Goal: Unclear

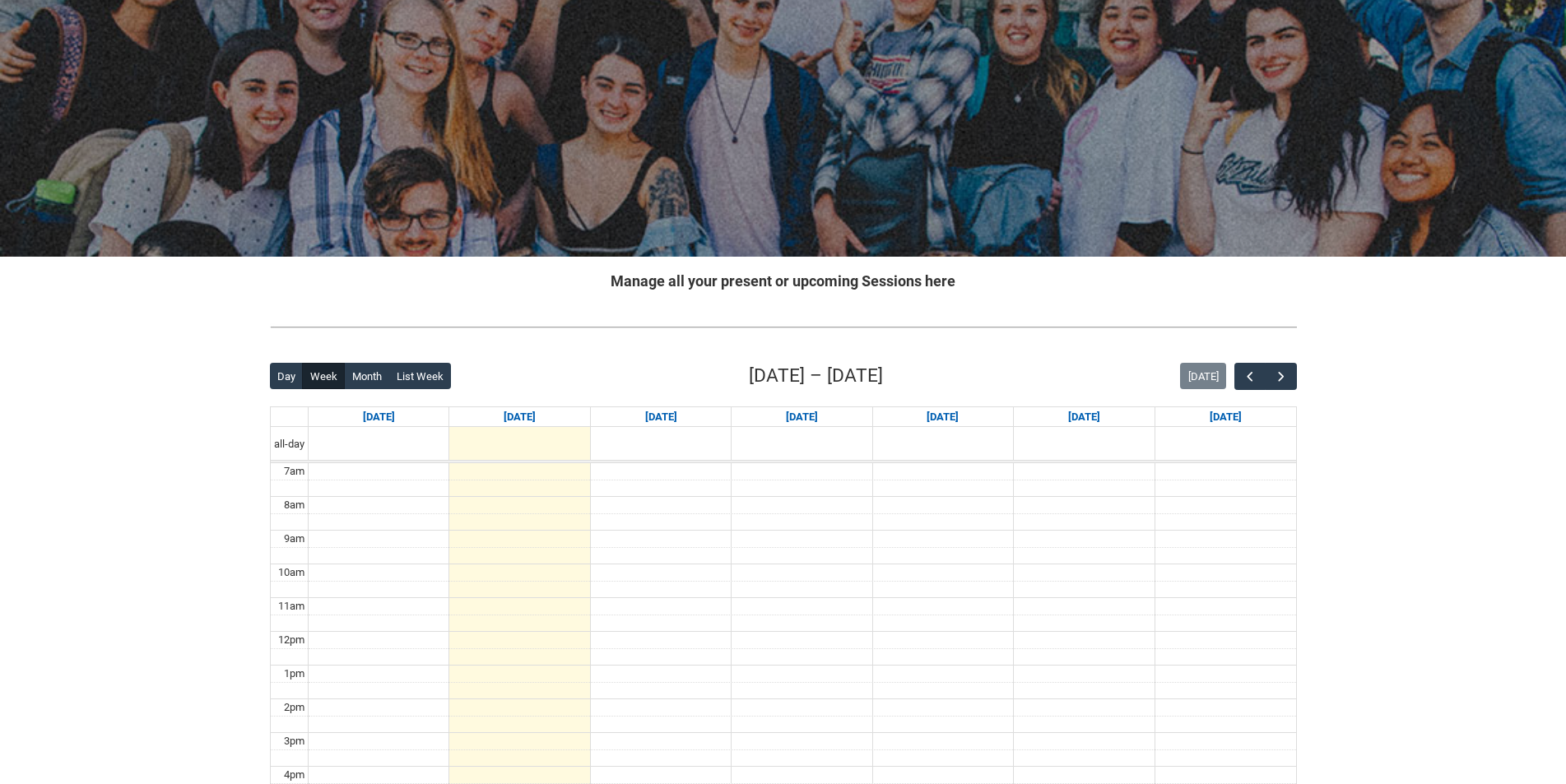
scroll to position [82, 0]
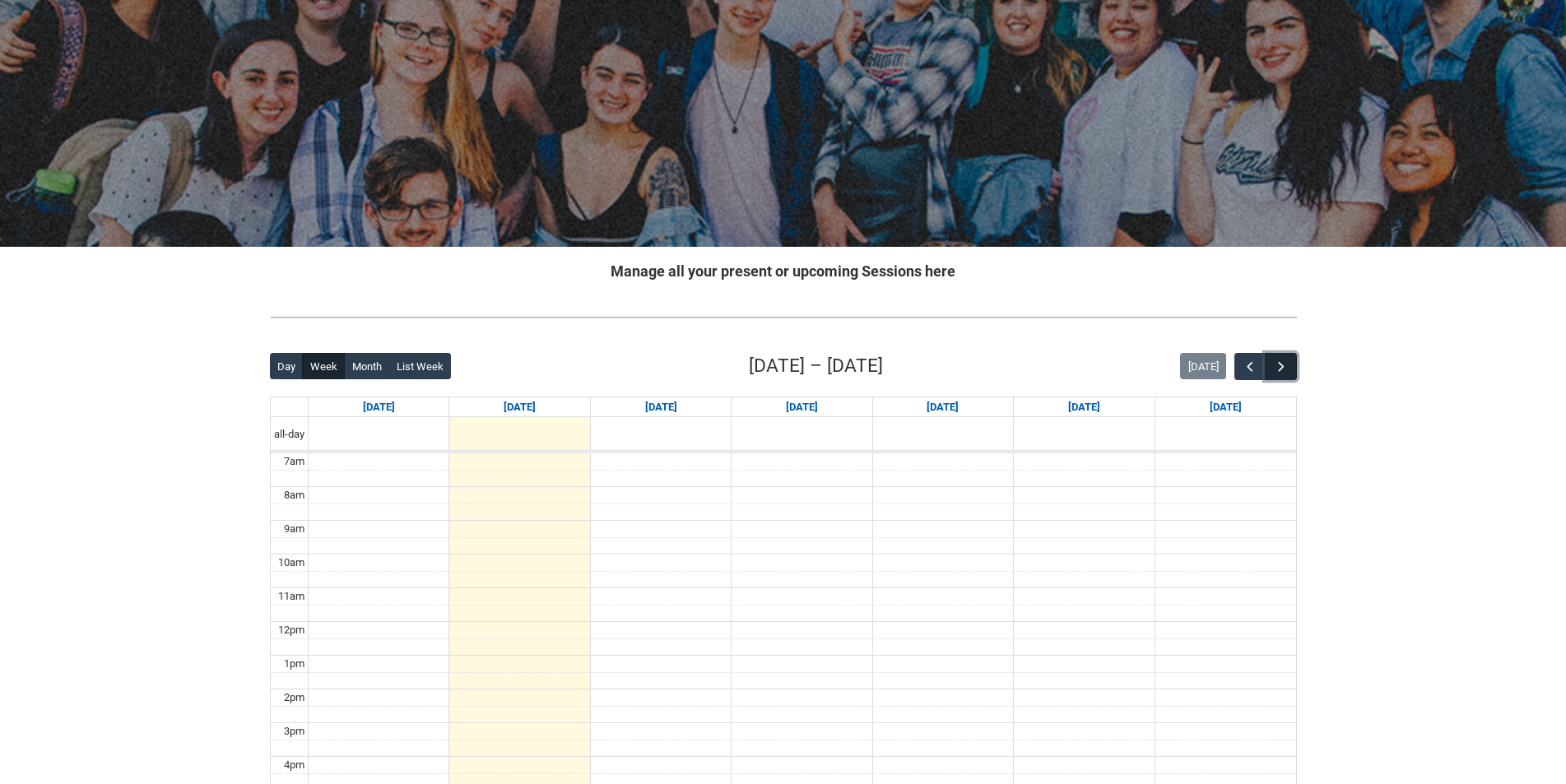
click at [1293, 366] on button "button" at bounding box center [1280, 365] width 32 height 27
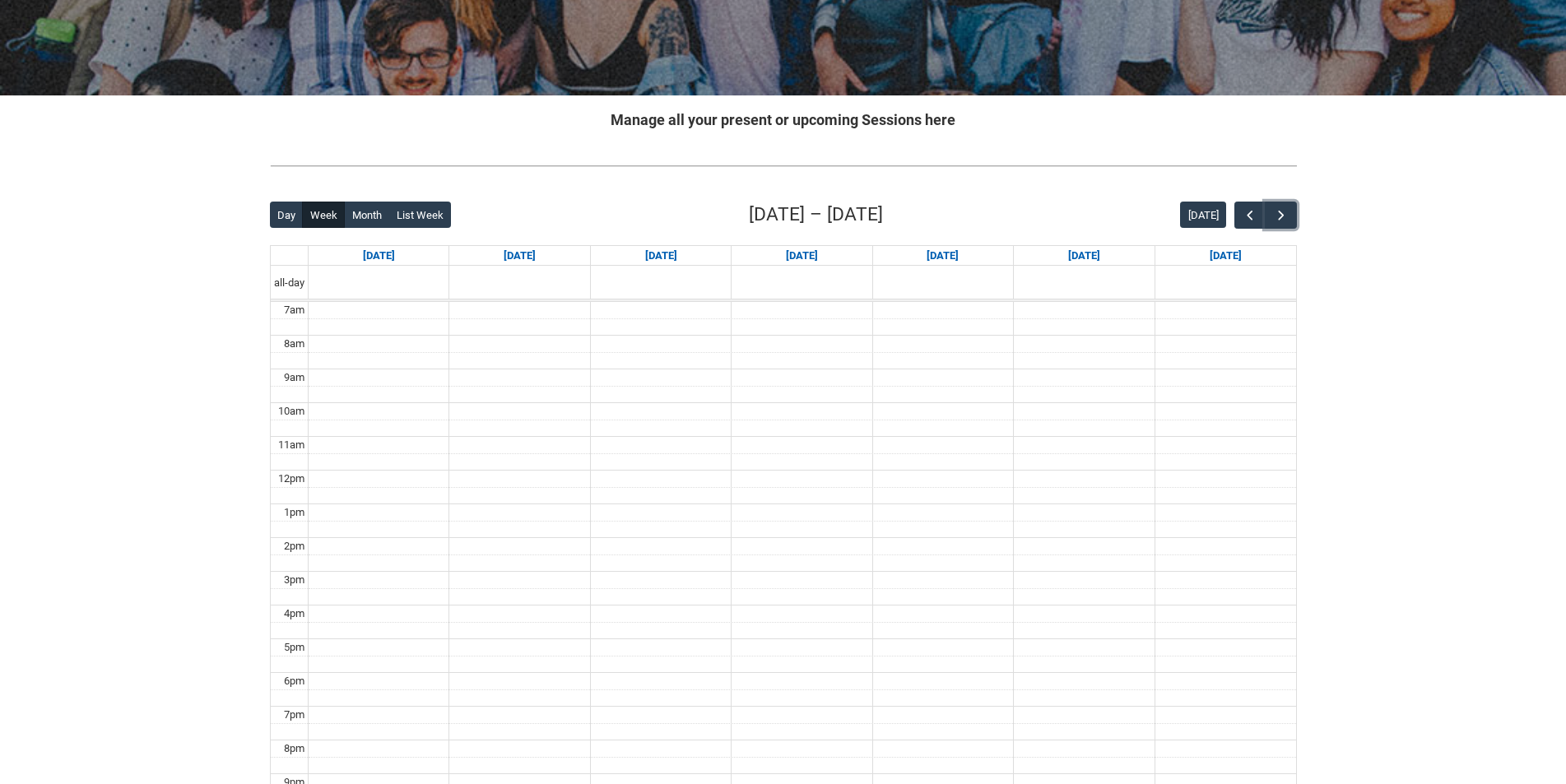
scroll to position [247, 0]
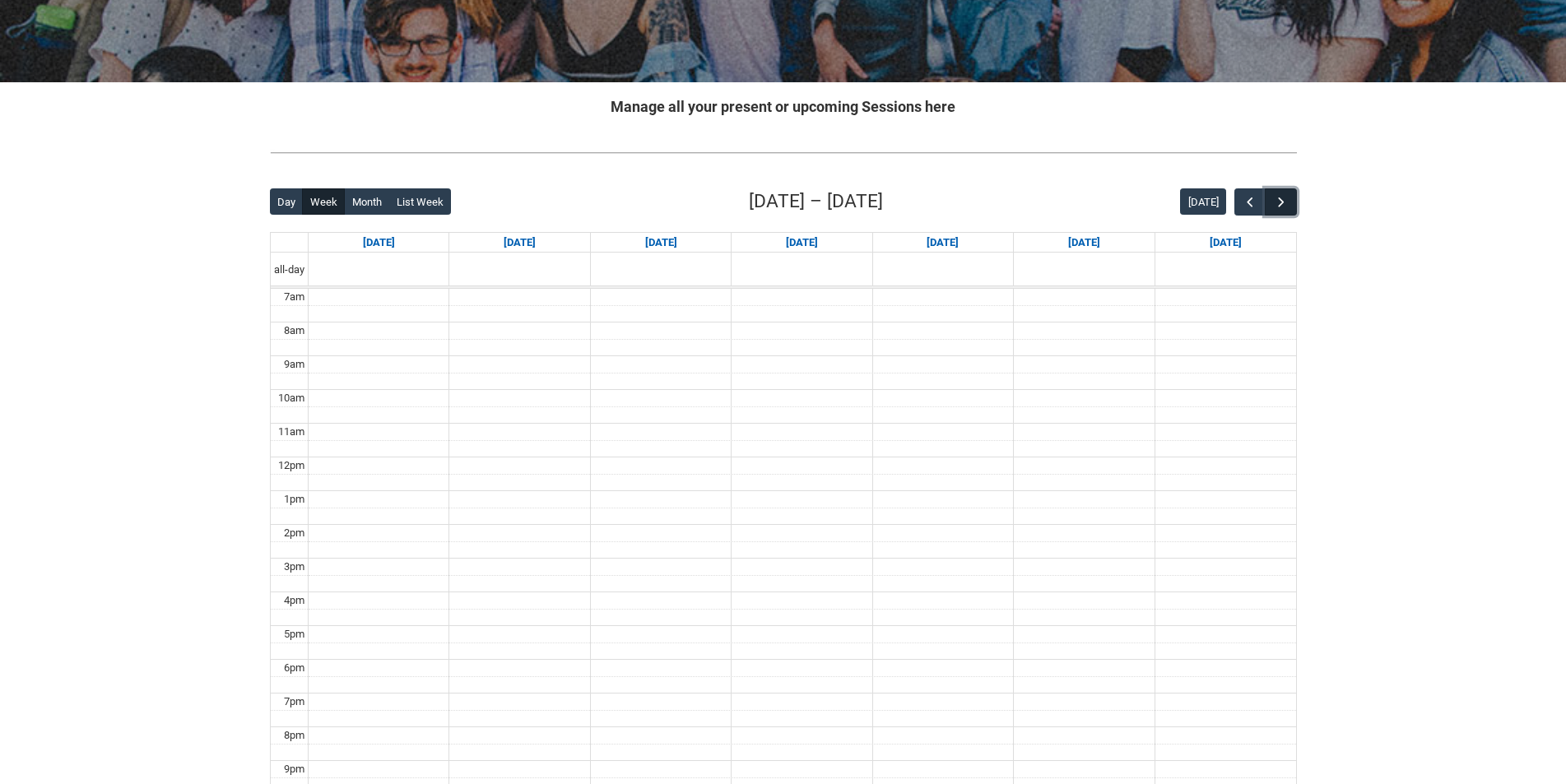
click at [1286, 190] on button "button" at bounding box center [1280, 201] width 32 height 27
click at [1255, 202] on span "button" at bounding box center [1250, 202] width 17 height 17
click at [1275, 197] on span "button" at bounding box center [1281, 202] width 17 height 17
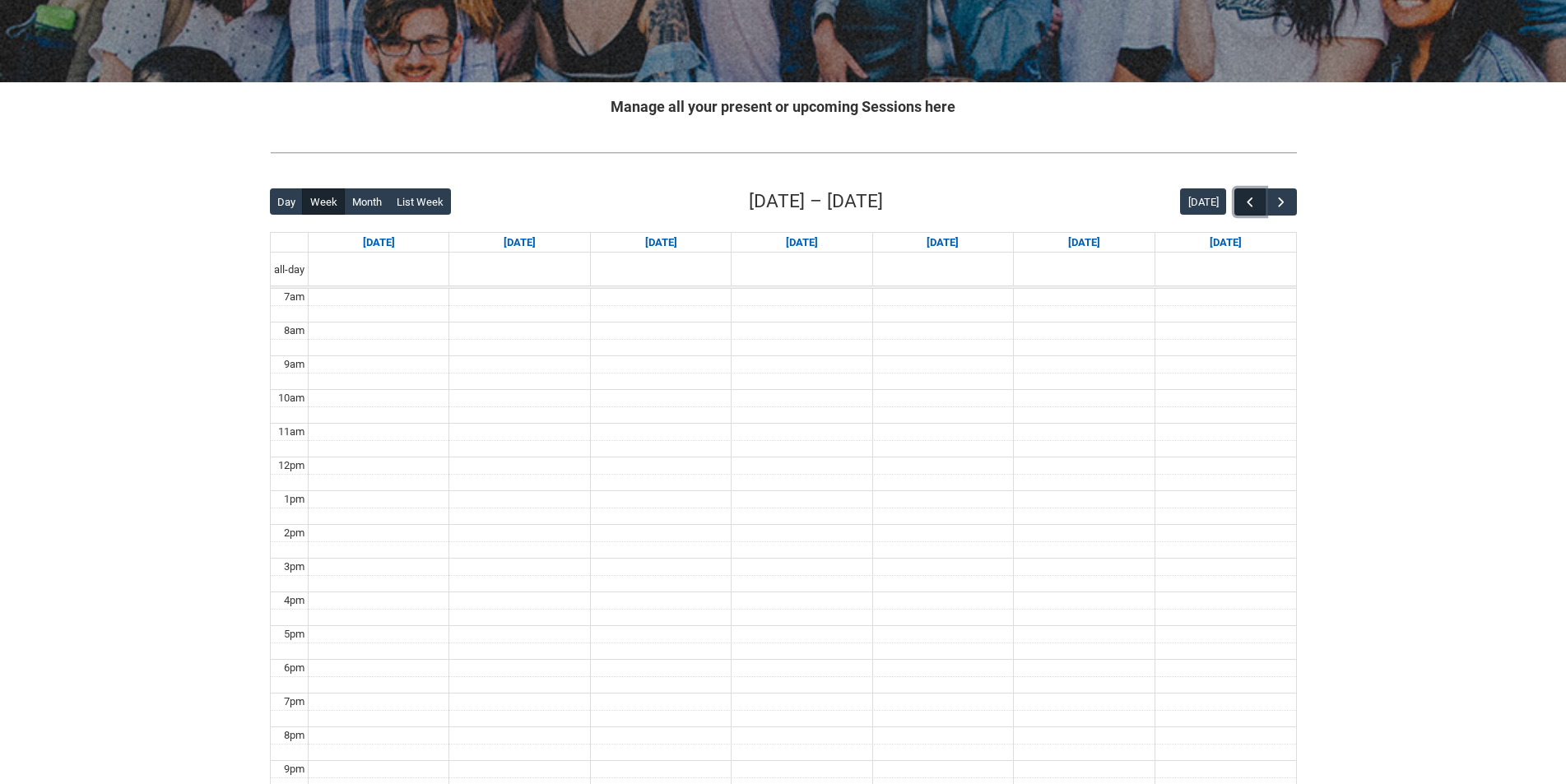
click at [1243, 204] on span "button" at bounding box center [1250, 202] width 17 height 17
